Goal: Information Seeking & Learning: Find specific fact

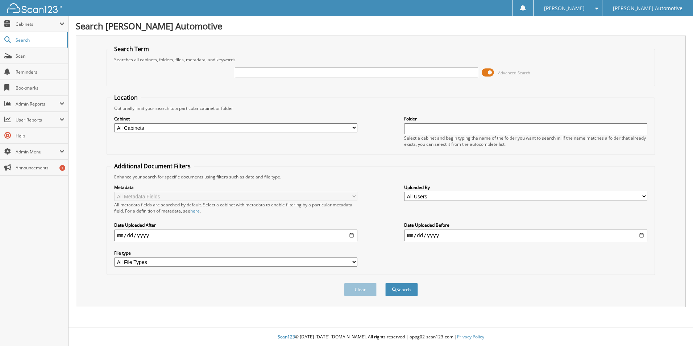
click at [267, 70] on input "text" at bounding box center [356, 72] width 243 height 11
click at [324, 71] on input "text" at bounding box center [356, 72] width 243 height 11
type input "55882"
click at [385, 283] on button "Search" at bounding box center [401, 289] width 33 height 13
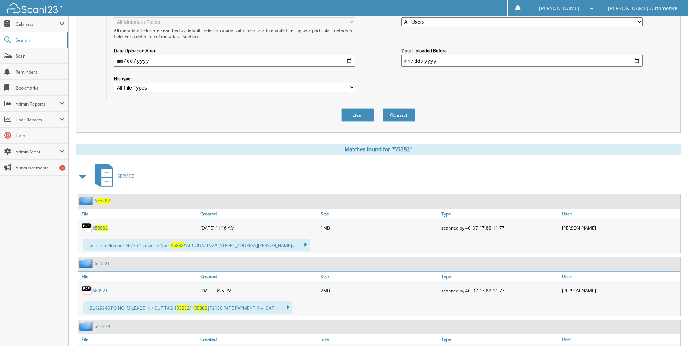
scroll to position [181, 0]
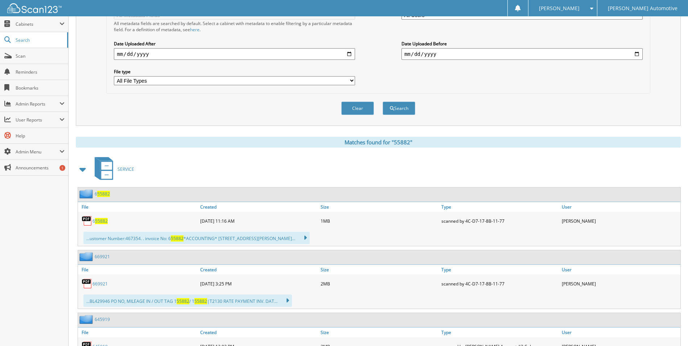
click at [83, 169] on span at bounding box center [83, 169] width 10 height 13
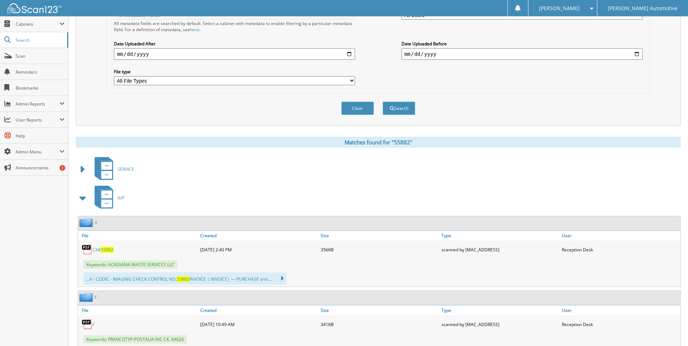
click at [106, 249] on span "55882" at bounding box center [107, 249] width 13 height 6
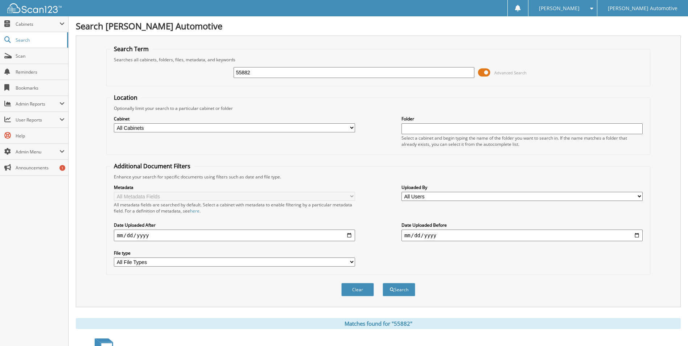
drag, startPoint x: 176, startPoint y: 65, endPoint x: 133, endPoint y: 65, distance: 43.1
click at [133, 65] on div "55882 Advanced Search" at bounding box center [377, 73] width 535 height 20
type input "55717"
click at [382, 283] on button "Search" at bounding box center [398, 289] width 33 height 13
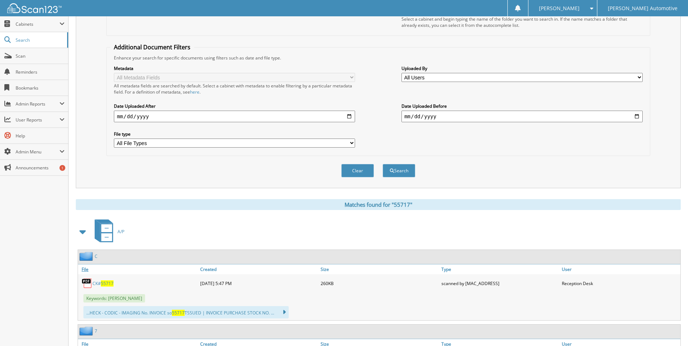
scroll to position [217, 0]
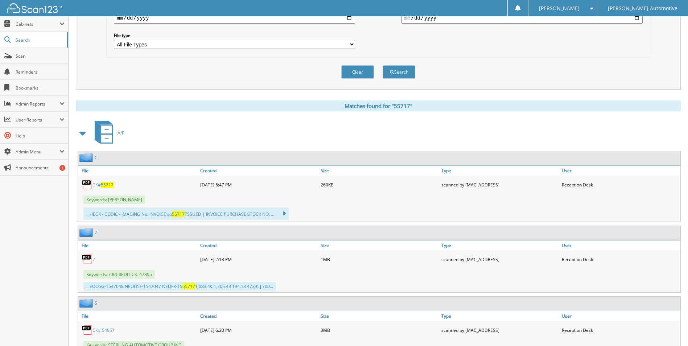
click at [102, 182] on span "55717" at bounding box center [107, 185] width 13 height 6
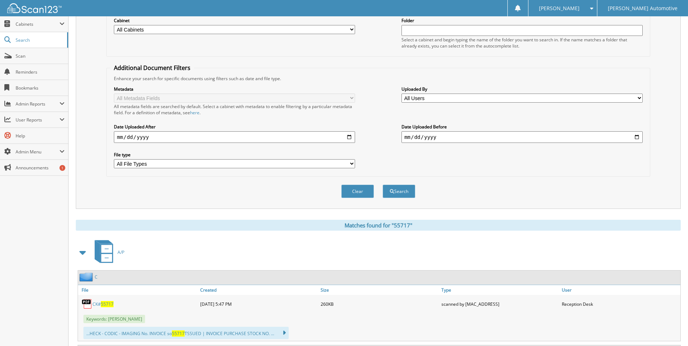
scroll to position [0, 0]
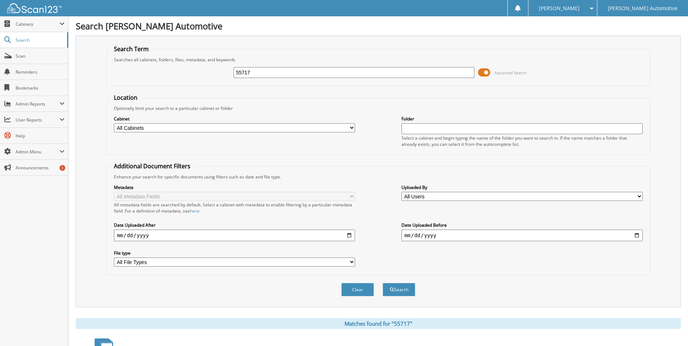
drag, startPoint x: 340, startPoint y: 76, endPoint x: 177, endPoint y: 62, distance: 163.7
click at [177, 62] on fieldset "Search Term Searches all cabinets, folders, files, metadata, and keywords 55717…" at bounding box center [377, 65] width 543 height 41
type input "56044"
click at [382, 283] on button "Search" at bounding box center [398, 289] width 33 height 13
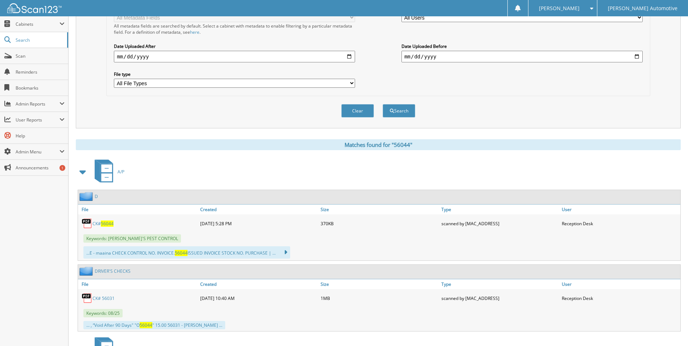
scroll to position [217, 0]
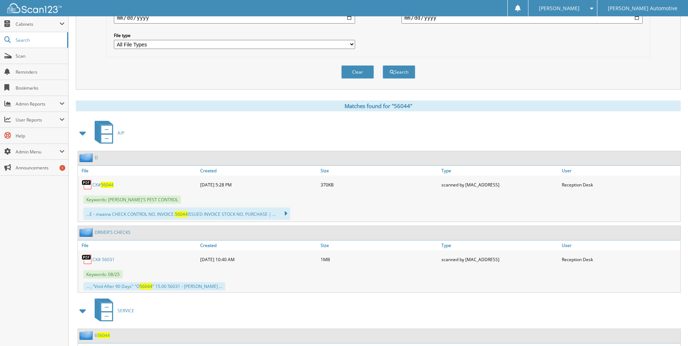
click at [105, 185] on span "56044" at bounding box center [107, 185] width 13 height 6
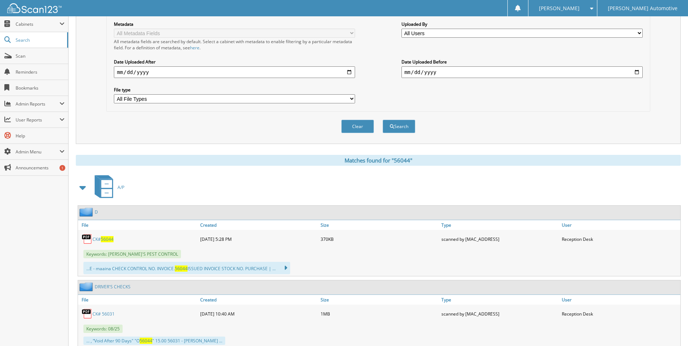
scroll to position [0, 0]
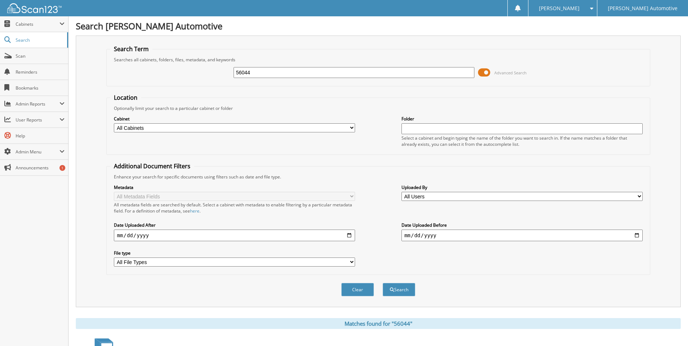
drag, startPoint x: 345, startPoint y: 71, endPoint x: 226, endPoint y: 74, distance: 118.9
click at [229, 74] on div "56044 Advanced Search" at bounding box center [377, 73] width 535 height 20
type input "55923"
click at [382, 283] on button "Search" at bounding box center [398, 289] width 33 height 13
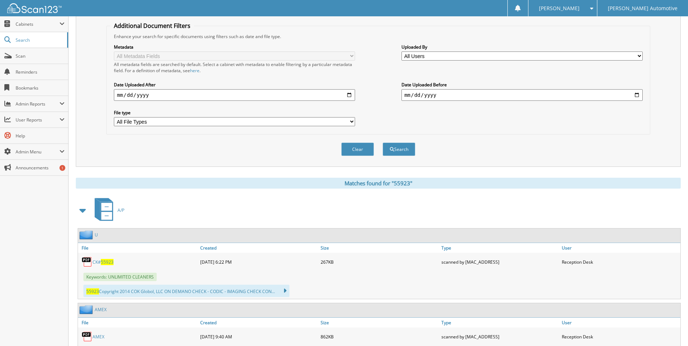
scroll to position [145, 0]
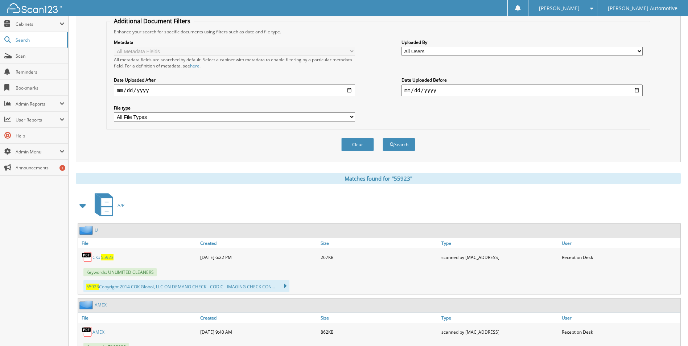
click at [106, 256] on span "55923" at bounding box center [107, 257] width 13 height 6
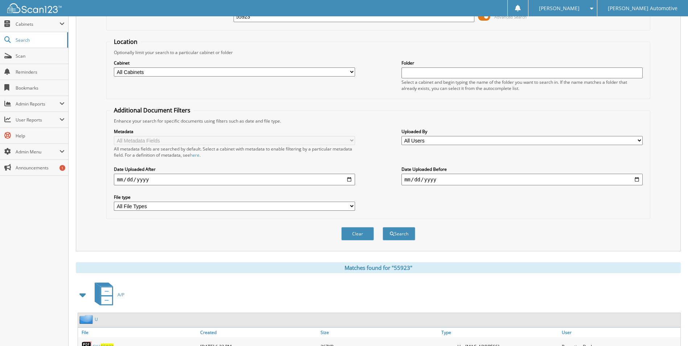
scroll to position [0, 0]
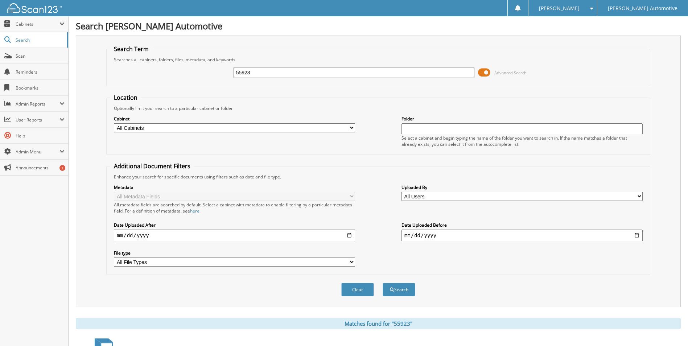
drag, startPoint x: 311, startPoint y: 74, endPoint x: 153, endPoint y: 69, distance: 158.1
click at [153, 69] on div "55923 Advanced Search" at bounding box center [377, 73] width 535 height 20
type input "55790"
click at [382, 283] on button "Search" at bounding box center [398, 289] width 33 height 13
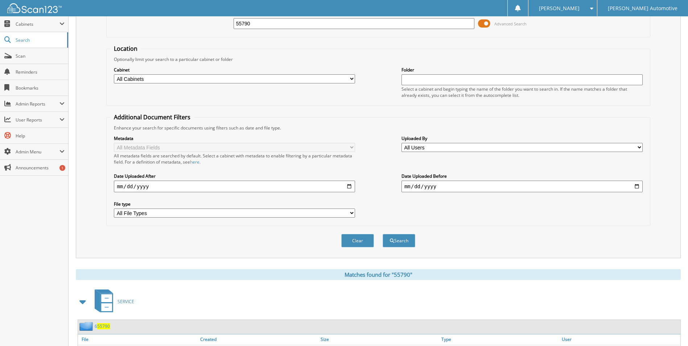
scroll to position [145, 0]
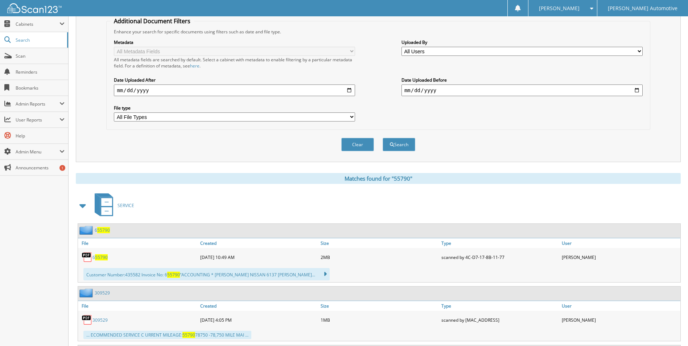
click at [81, 211] on span at bounding box center [83, 205] width 10 height 13
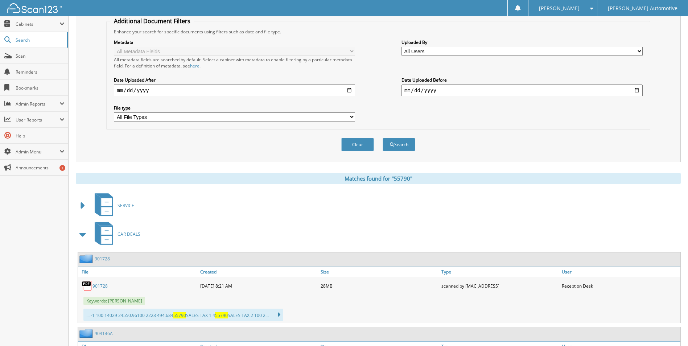
click at [83, 241] on span at bounding box center [83, 234] width 10 height 13
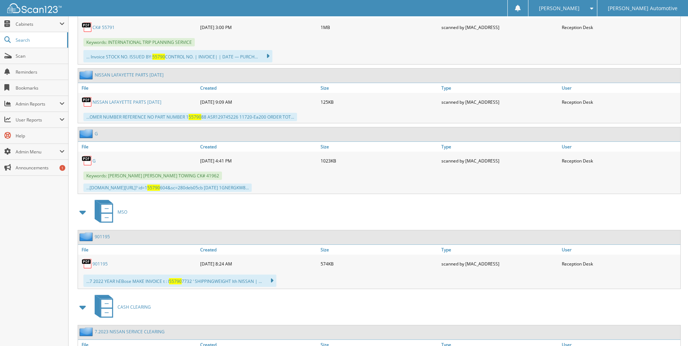
scroll to position [399, 0]
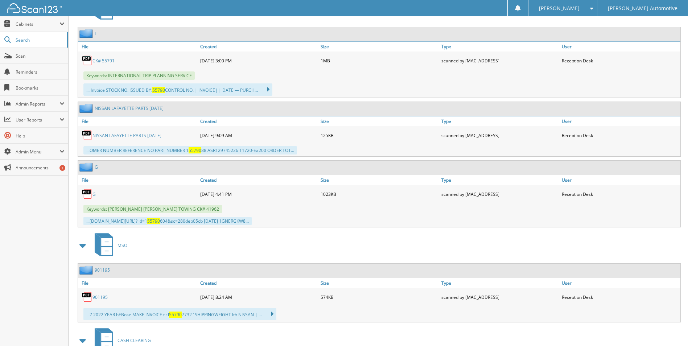
click at [108, 60] on link "CK# 55791" at bounding box center [103, 61] width 22 height 6
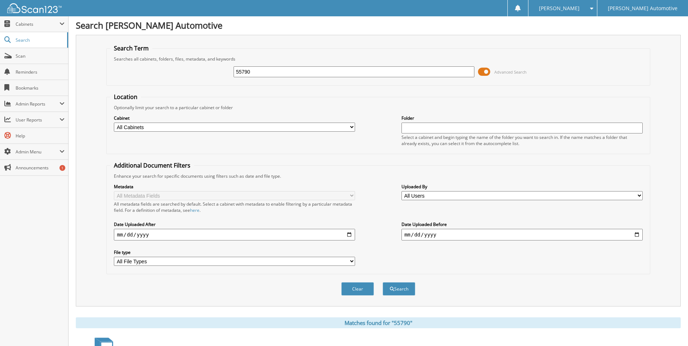
scroll to position [0, 0]
drag, startPoint x: 300, startPoint y: 73, endPoint x: 190, endPoint y: 61, distance: 111.2
click at [190, 61] on fieldset "Search Term Searches all cabinets, folders, files, metadata, and keywords 55790…" at bounding box center [377, 65] width 543 height 41
type input "55793"
click at [382, 283] on button "Search" at bounding box center [398, 289] width 33 height 13
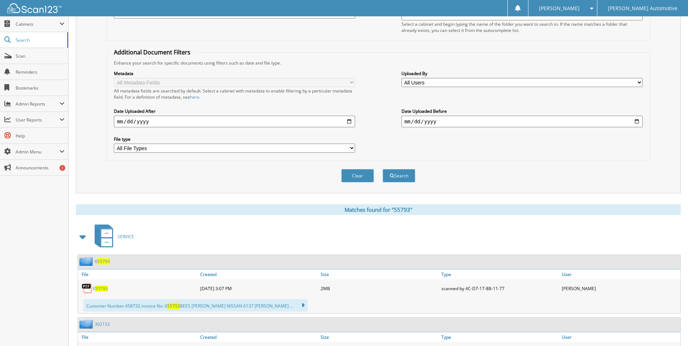
scroll to position [181, 0]
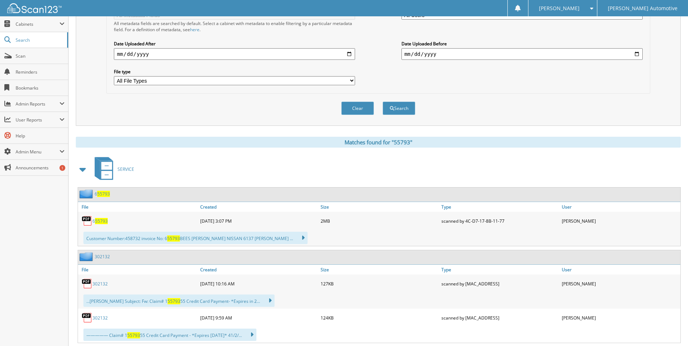
click at [86, 169] on span at bounding box center [83, 169] width 10 height 13
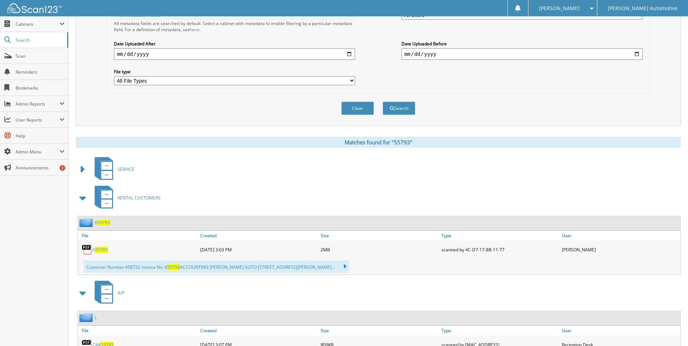
click at [87, 200] on span at bounding box center [83, 197] width 10 height 13
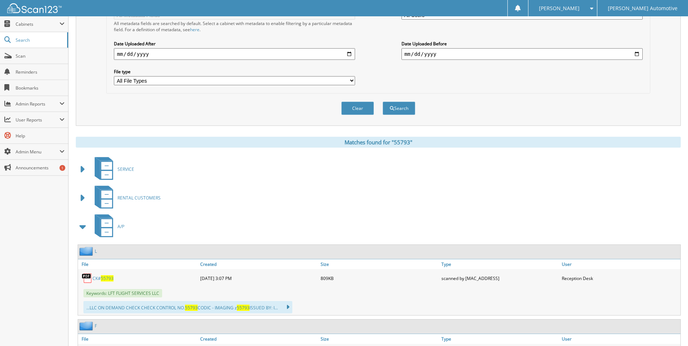
click at [106, 278] on span "55793" at bounding box center [107, 278] width 13 height 6
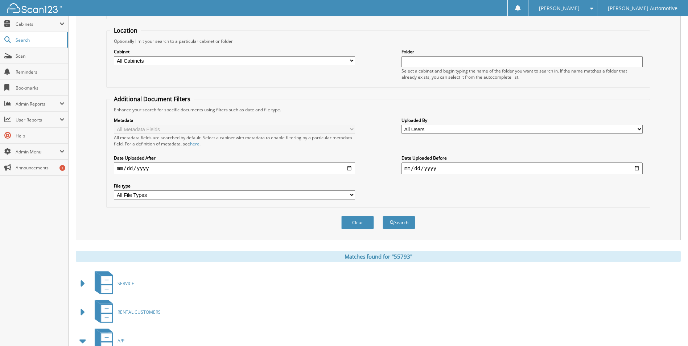
scroll to position [0, 0]
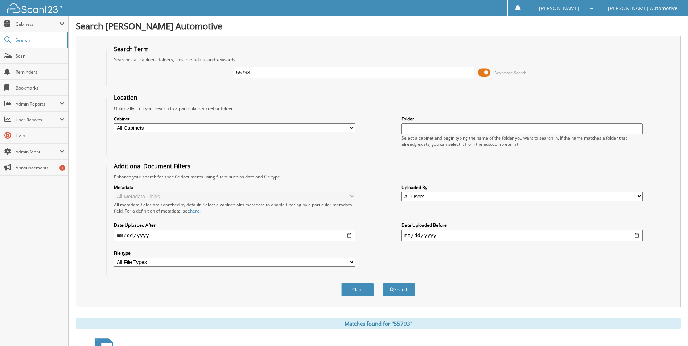
drag, startPoint x: 287, startPoint y: 70, endPoint x: 180, endPoint y: 72, distance: 107.3
click at [180, 72] on div "55793 Advanced Search" at bounding box center [377, 73] width 535 height 20
type input "55984"
click at [382, 283] on button "Search" at bounding box center [398, 289] width 33 height 13
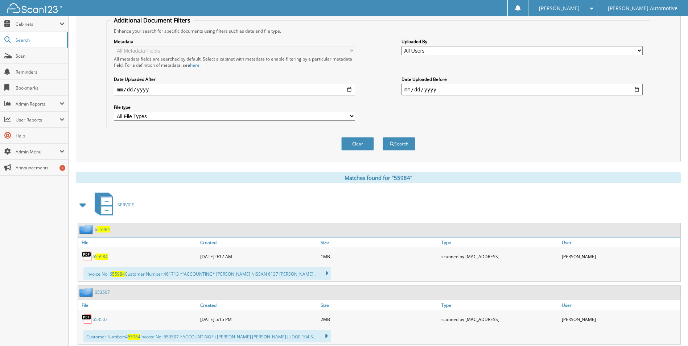
scroll to position [254, 0]
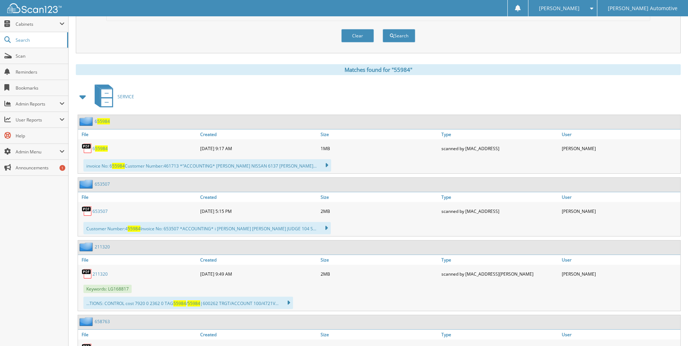
click at [78, 94] on span at bounding box center [83, 96] width 10 height 13
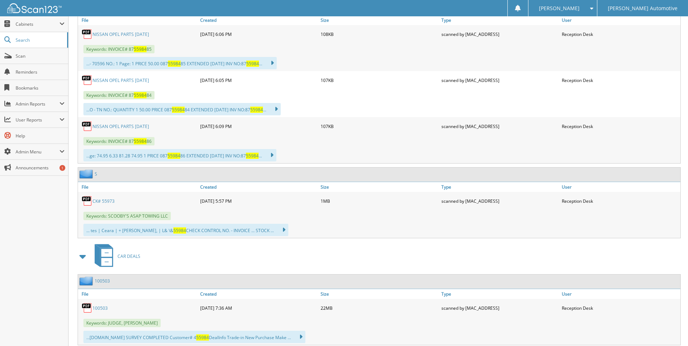
scroll to position [399, 0]
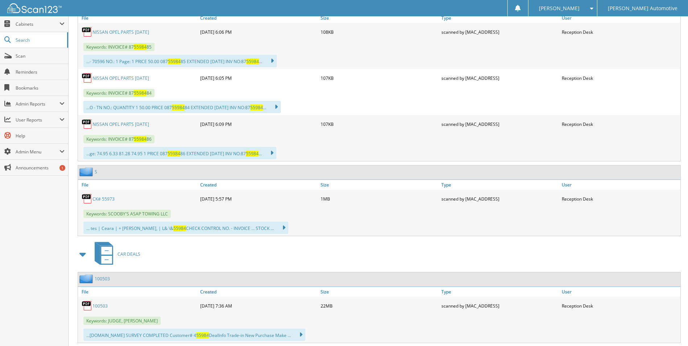
click at [104, 200] on link "CK# 55973" at bounding box center [103, 199] width 22 height 6
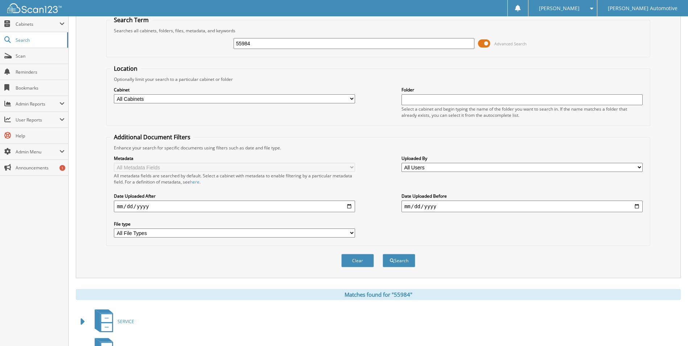
scroll to position [0, 0]
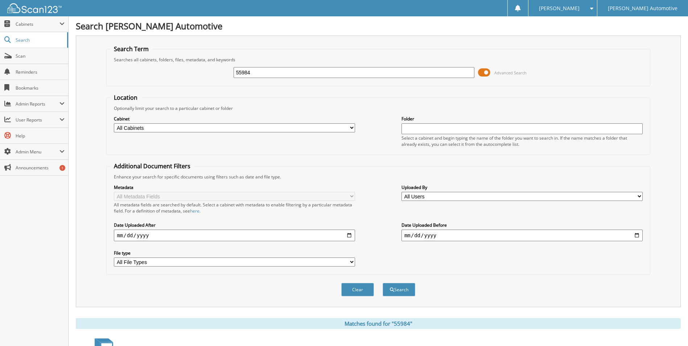
drag, startPoint x: 336, startPoint y: 69, endPoint x: 146, endPoint y: 68, distance: 189.6
click at [148, 68] on div "55984 Advanced Search" at bounding box center [377, 73] width 535 height 20
type input "S"
type input "AIR GAS"
click at [382, 283] on button "Search" at bounding box center [398, 289] width 33 height 13
